Goal: Task Accomplishment & Management: Manage account settings

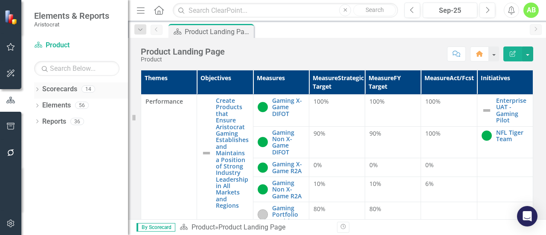
click at [66, 91] on link "Scorecards" at bounding box center [59, 89] width 35 height 10
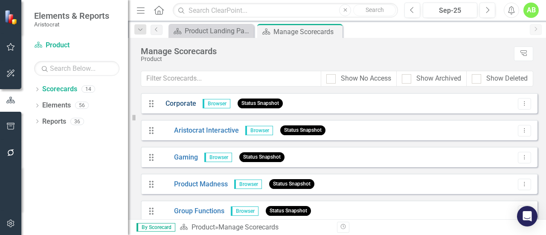
click at [171, 105] on link "Corporate" at bounding box center [177, 104] width 37 height 10
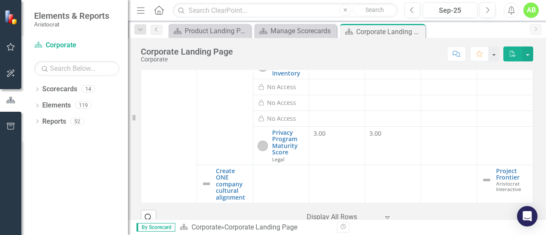
scroll to position [55, 0]
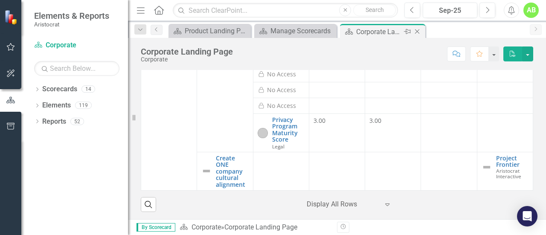
click at [420, 30] on icon "Close" at bounding box center [417, 31] width 9 height 7
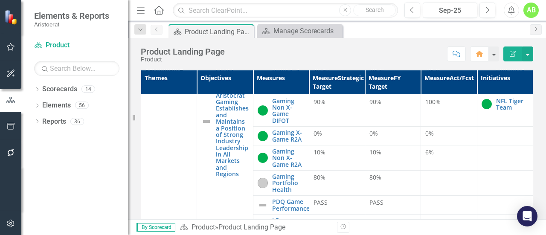
scroll to position [85, 0]
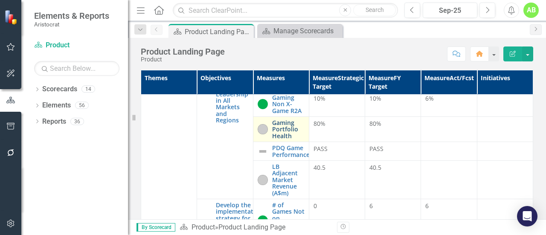
click at [281, 127] on link "Gaming Portfolio Health" at bounding box center [288, 129] width 32 height 20
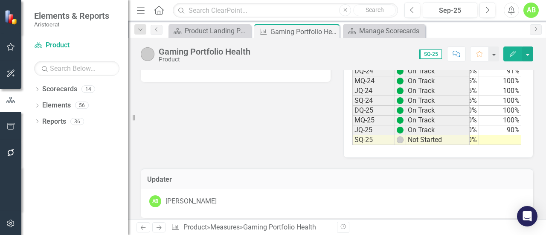
scroll to position [0, 76]
click at [513, 139] on td at bounding box center [500, 140] width 43 height 10
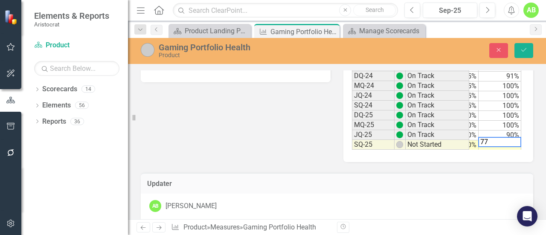
type textarea "7"
type textarea "77"
click at [530, 52] on button "Save" at bounding box center [523, 50] width 19 height 15
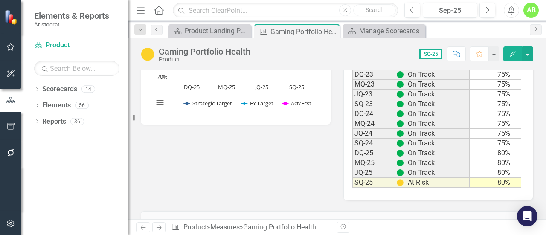
scroll to position [0, 0]
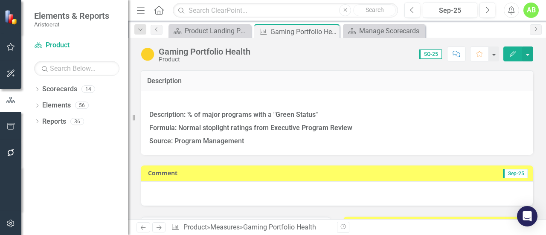
click at [296, 190] on div at bounding box center [337, 193] width 392 height 25
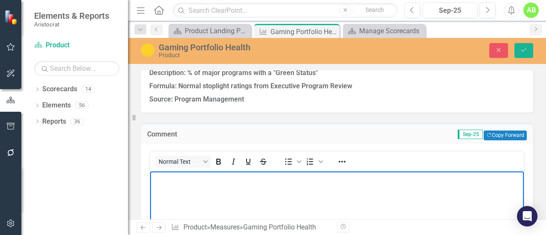
click at [239, 185] on body "Rich Text Area. Press ALT-0 for help." at bounding box center [337, 235] width 374 height 128
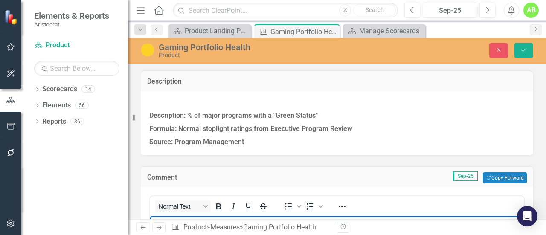
scroll to position [43, 0]
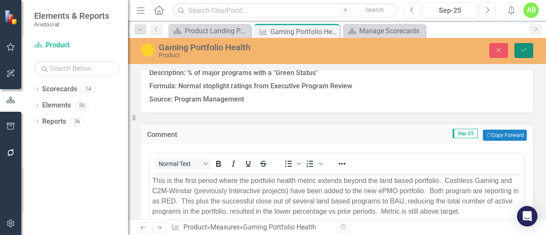
click at [522, 49] on icon "Save" at bounding box center [524, 50] width 8 height 6
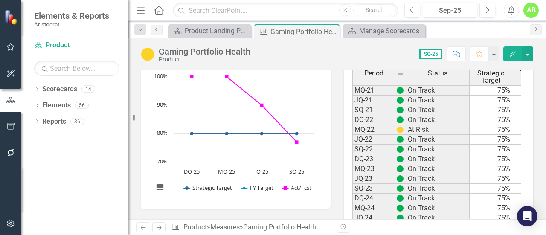
scroll to position [0, 0]
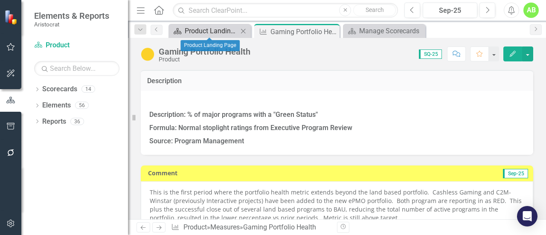
click at [212, 31] on div "Product Landing Page" at bounding box center [211, 31] width 53 height 11
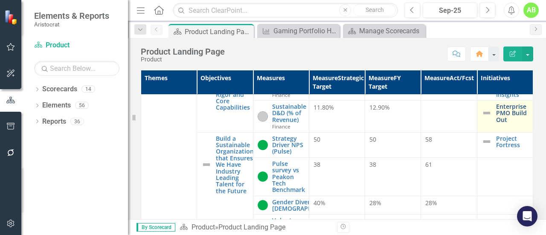
scroll to position [725, 0]
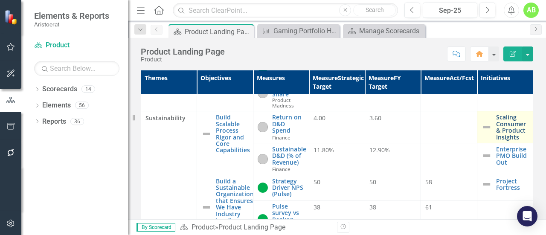
click at [510, 140] on link "Scaling Consumer & Product Insights" at bounding box center [512, 127] width 32 height 26
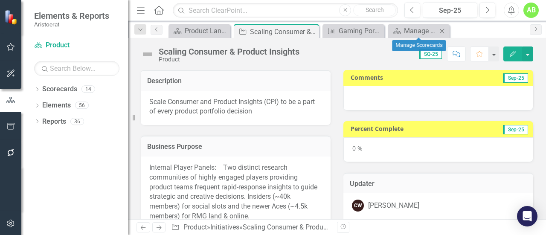
click at [443, 29] on icon "Close" at bounding box center [441, 31] width 9 height 7
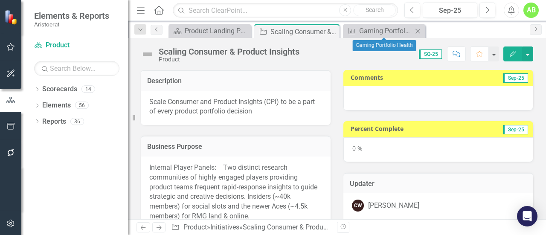
click at [418, 28] on icon "Close" at bounding box center [417, 31] width 9 height 7
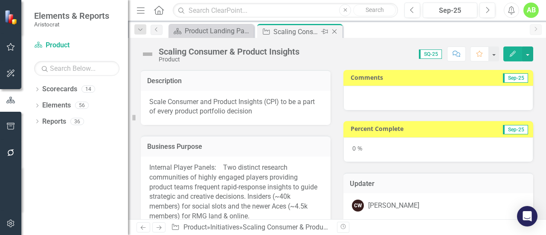
click at [337, 31] on icon "Close" at bounding box center [334, 31] width 9 height 7
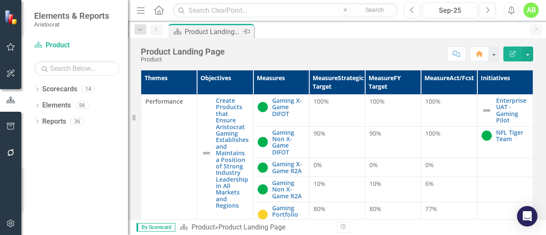
click at [236, 31] on div "Product Landing Page" at bounding box center [213, 31] width 56 height 11
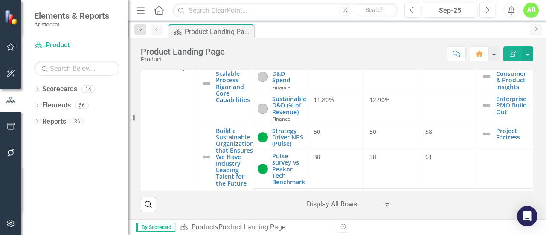
scroll to position [710, 0]
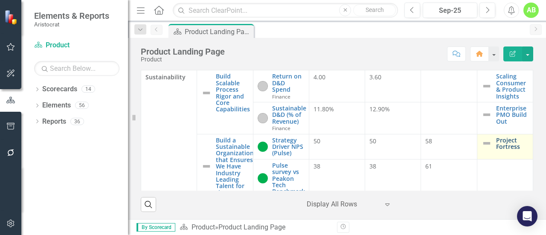
click at [507, 150] on link "Project Fortress" at bounding box center [512, 143] width 32 height 13
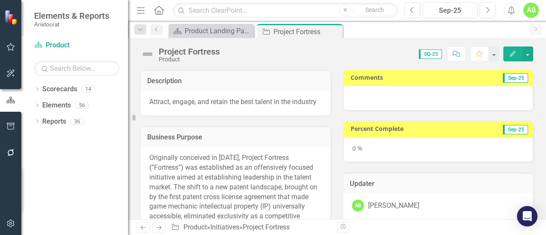
click at [151, 56] on img at bounding box center [148, 54] width 14 height 14
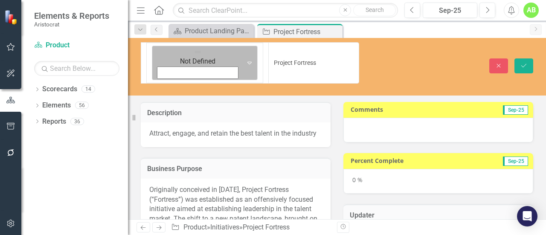
click at [245, 59] on icon "Expand" at bounding box center [249, 62] width 9 height 7
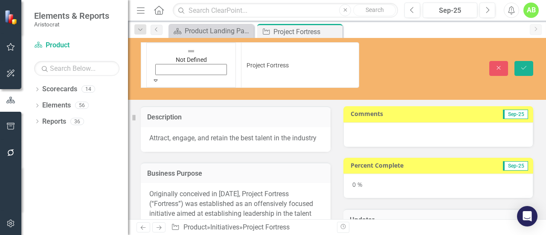
click at [518, 61] on button "Save" at bounding box center [523, 68] width 19 height 15
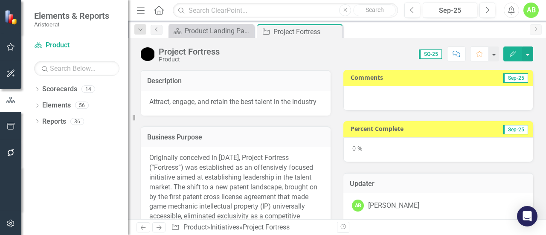
click at [422, 144] on div "0 %" at bounding box center [438, 149] width 190 height 25
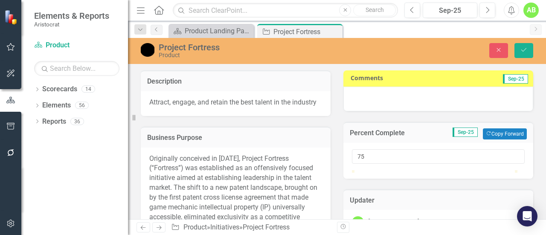
type input "100"
drag, startPoint x: 353, startPoint y: 180, endPoint x: 542, endPoint y: 188, distance: 188.6
click at [542, 188] on div "Description Attract, engage, and retain the best talent in the industry Busines…" at bounding box center [337, 144] width 418 height 149
click at [406, 94] on div at bounding box center [438, 99] width 190 height 25
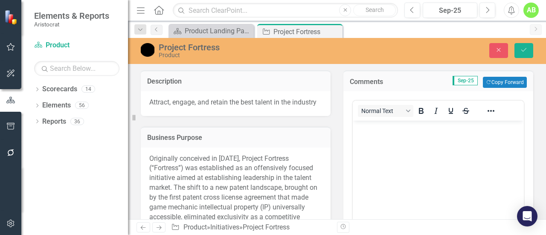
click at [414, 137] on body "Rich Text Area. Press ALT-0 for help." at bounding box center [438, 185] width 171 height 128
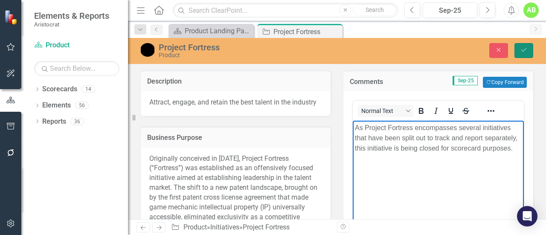
click at [524, 51] on icon "submit" at bounding box center [523, 49] width 5 height 3
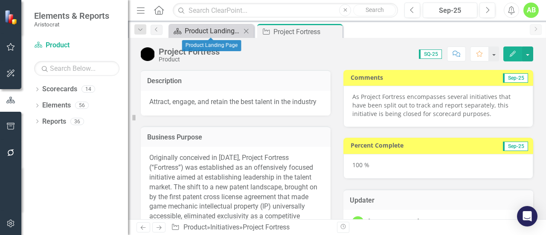
click at [214, 30] on div "Product Landing Page" at bounding box center [213, 31] width 56 height 11
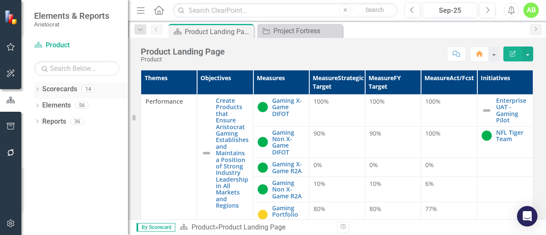
click at [52, 85] on link "Scorecards" at bounding box center [59, 89] width 35 height 10
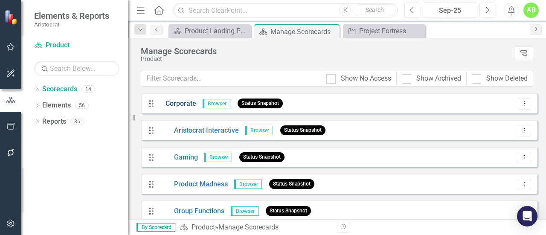
click at [175, 105] on link "Corporate" at bounding box center [177, 104] width 37 height 10
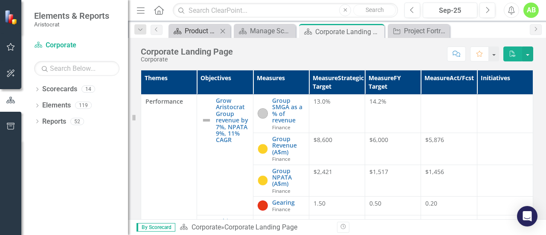
click at [200, 28] on div "Product Landing Page" at bounding box center [201, 31] width 33 height 11
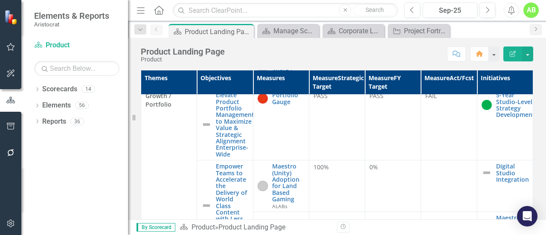
scroll to position [384, 0]
